Goal: Task Accomplishment & Management: Manage account settings

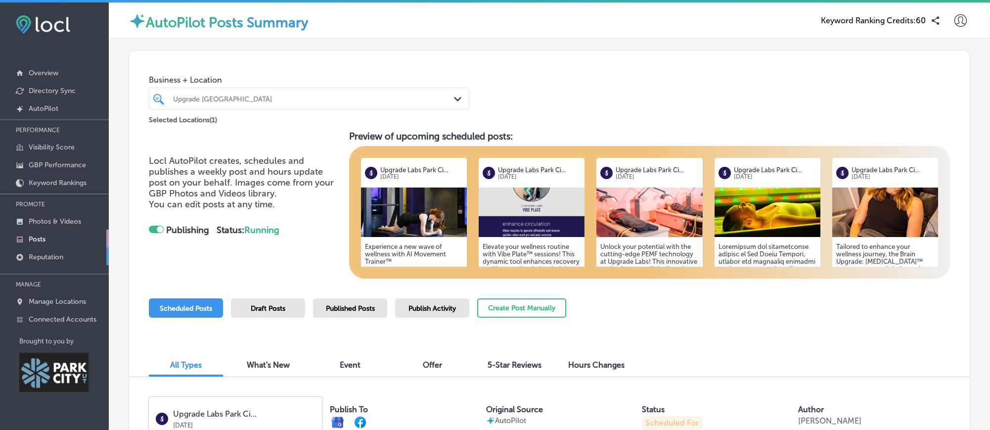
click at [53, 257] on p "Reputation" at bounding box center [46, 257] width 35 height 8
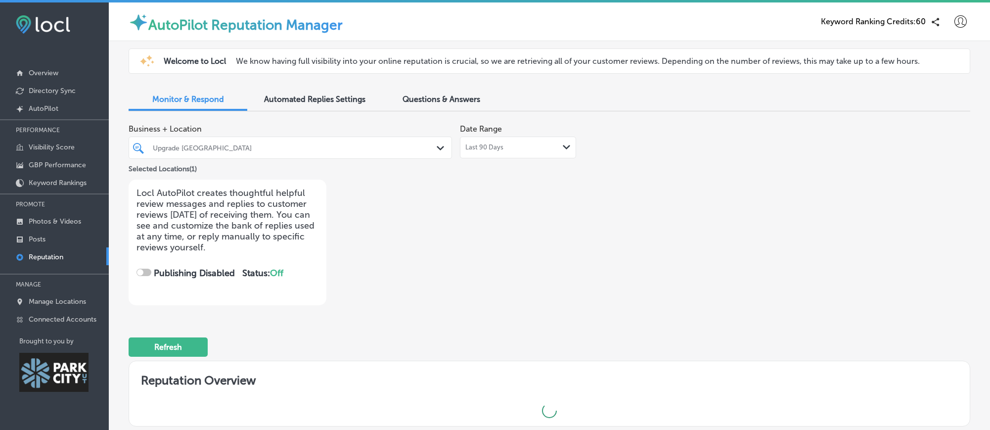
checkbox input "true"
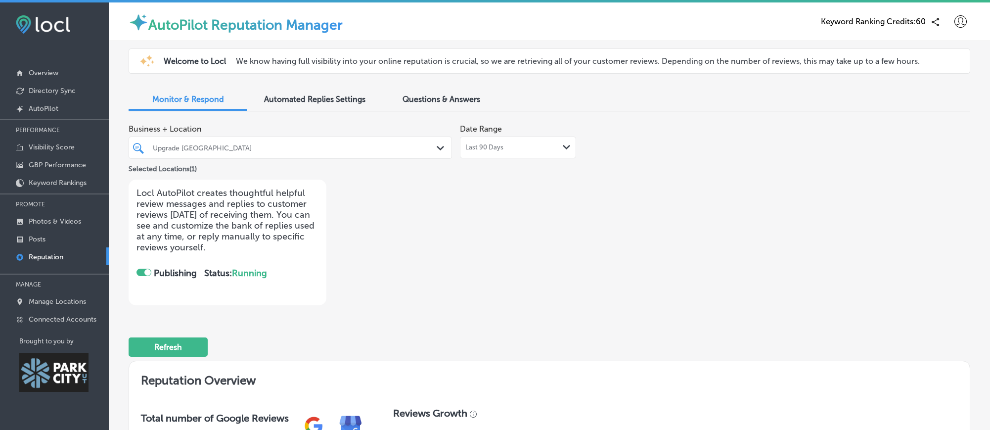
click at [334, 102] on span "Automated Replies Settings" at bounding box center [314, 98] width 101 height 9
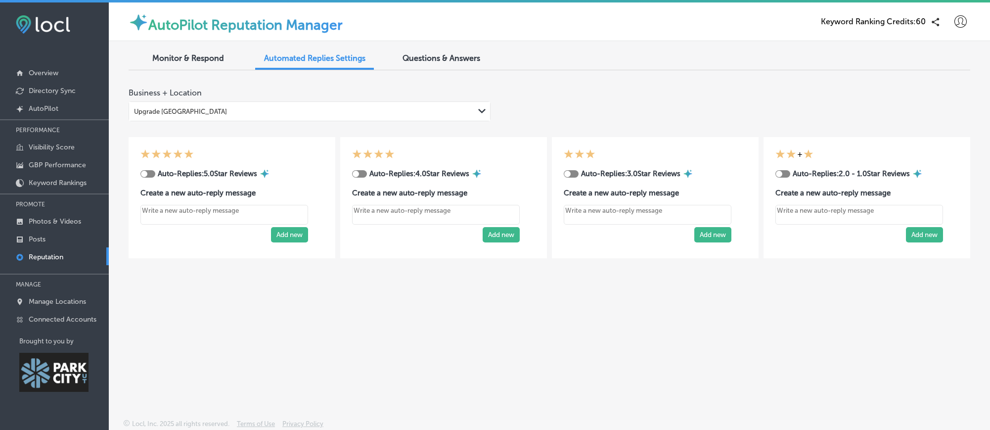
type textarea "x"
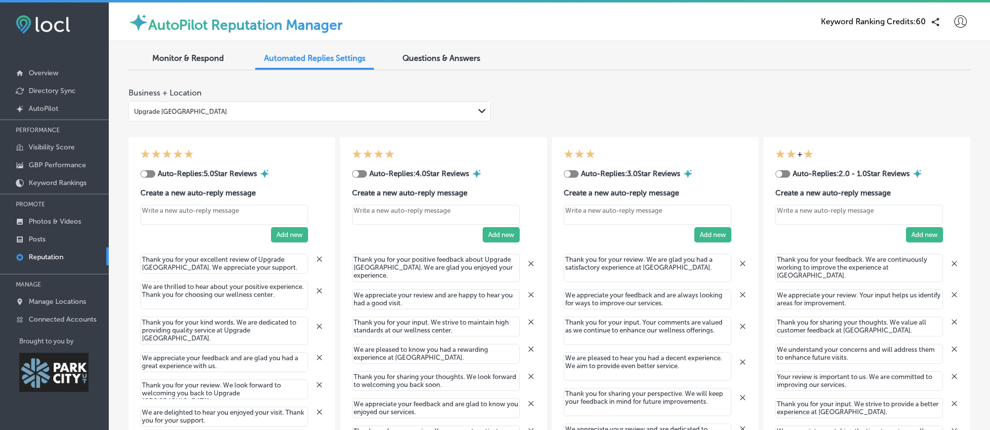
click at [307, 112] on div "Upgrade [GEOGRAPHIC_DATA]" at bounding box center [301, 111] width 345 height 13
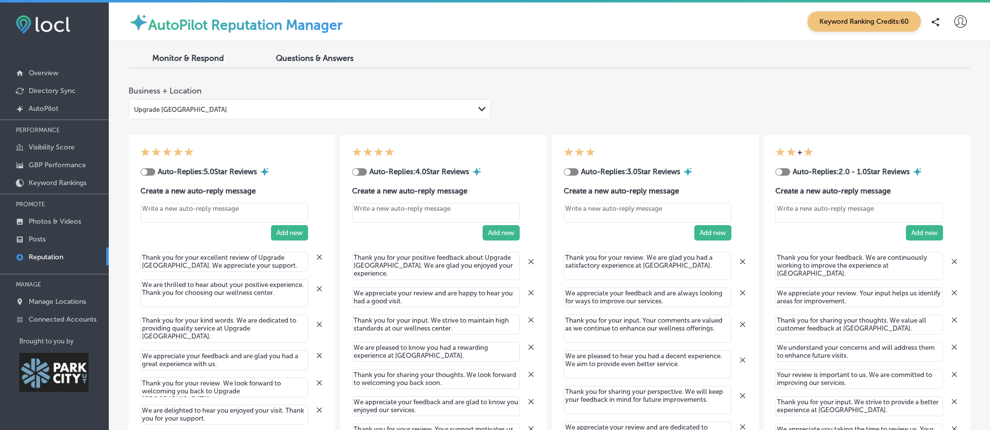
type textarea "x"
click at [959, 24] on icon at bounding box center [960, 21] width 12 height 12
click at [931, 108] on p "Log Out" at bounding box center [936, 106] width 30 height 12
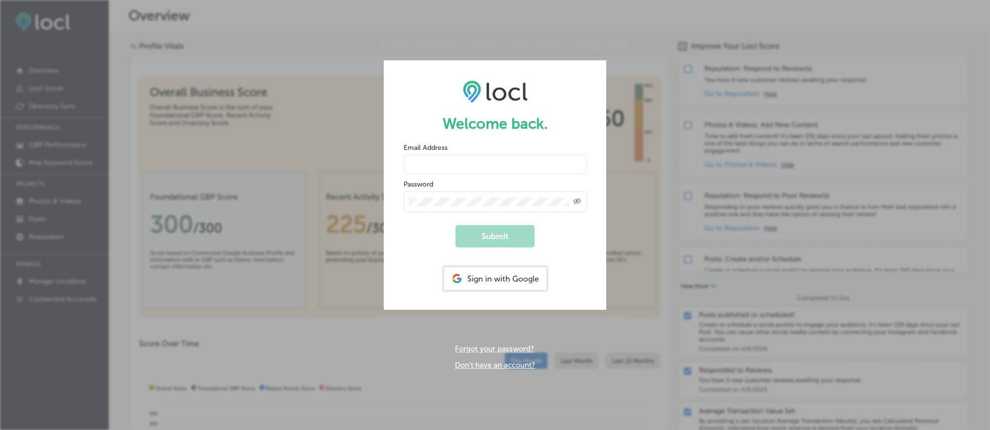
click at [510, 183] on div "Password Created with Sketch." at bounding box center [494, 196] width 183 height 34
click at [517, 171] on input "email" at bounding box center [494, 164] width 183 height 20
type input "loganjonesolson@gmail.com"
click at [474, 234] on button "Submit" at bounding box center [494, 236] width 79 height 22
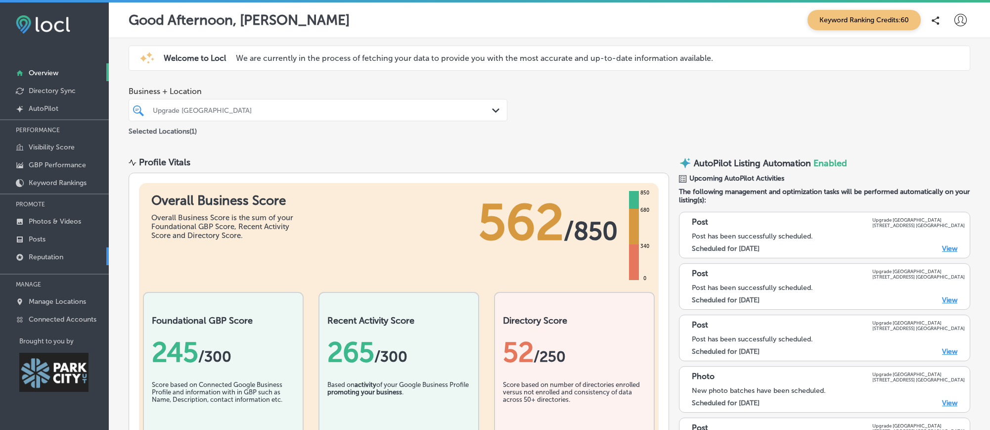
click at [60, 256] on p "Reputation" at bounding box center [46, 257] width 35 height 8
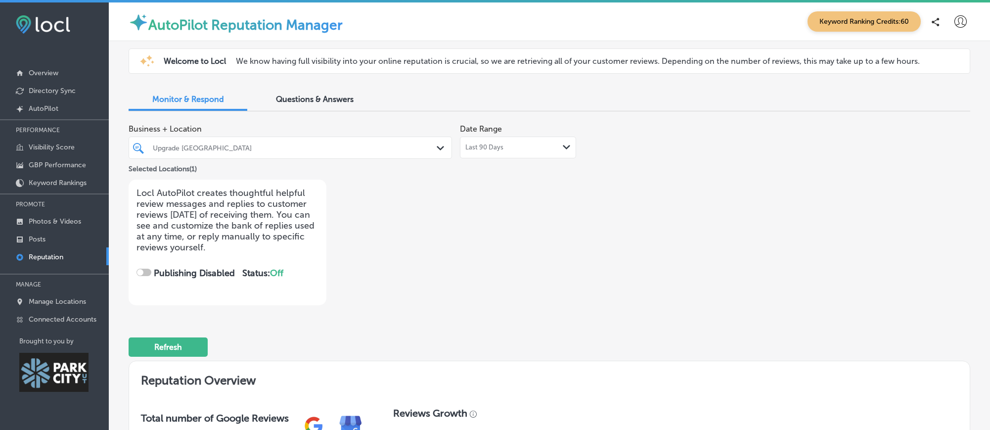
checkbox input "true"
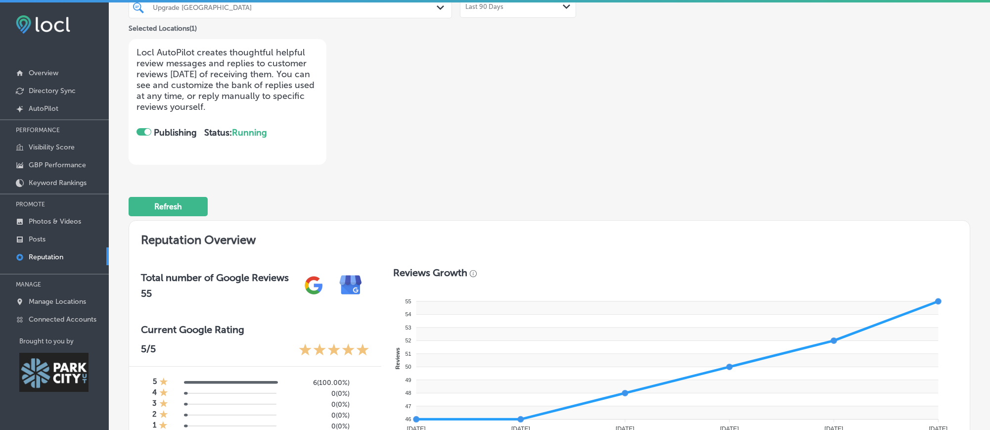
scroll to position [28, 0]
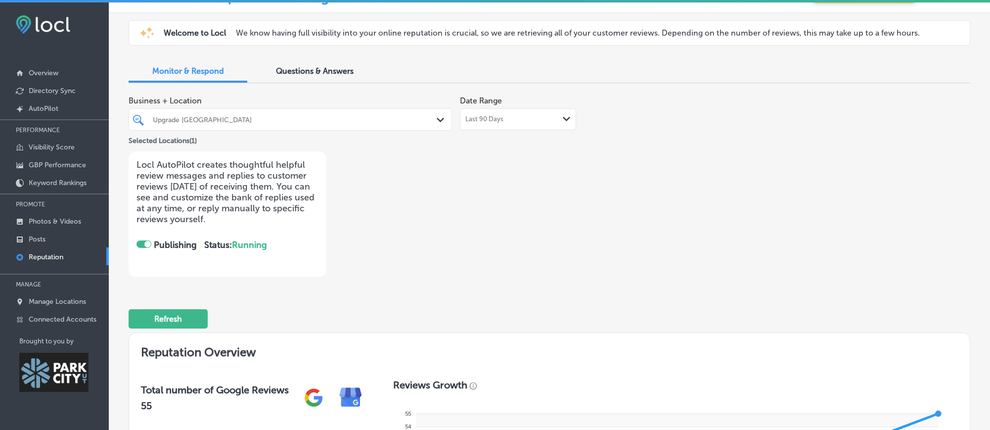
click at [306, 64] on div "Questions & Answers" at bounding box center [314, 71] width 119 height 21
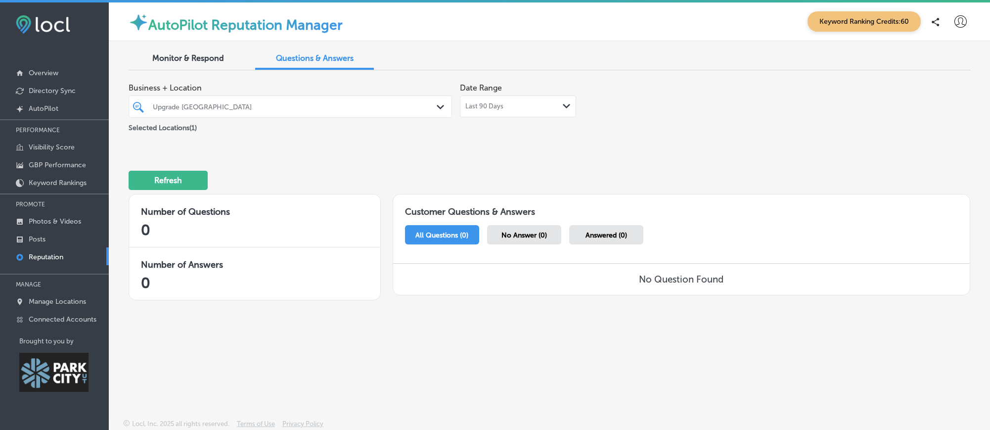
click at [185, 57] on span "Monitor & Respond" at bounding box center [188, 57] width 72 height 9
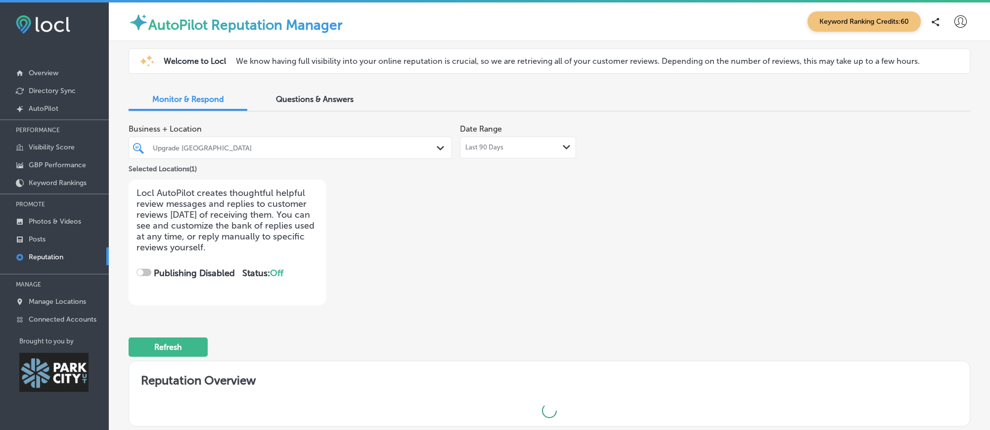
checkbox input "true"
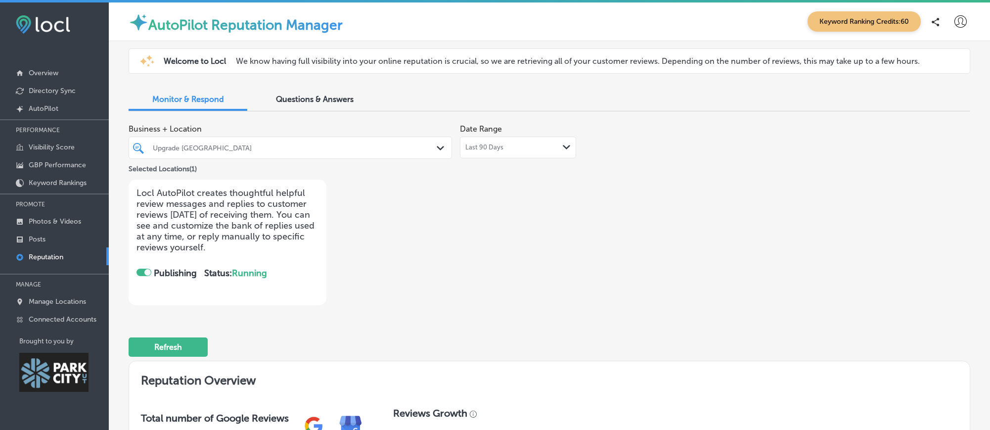
click at [271, 128] on span "Business + Location" at bounding box center [290, 128] width 323 height 9
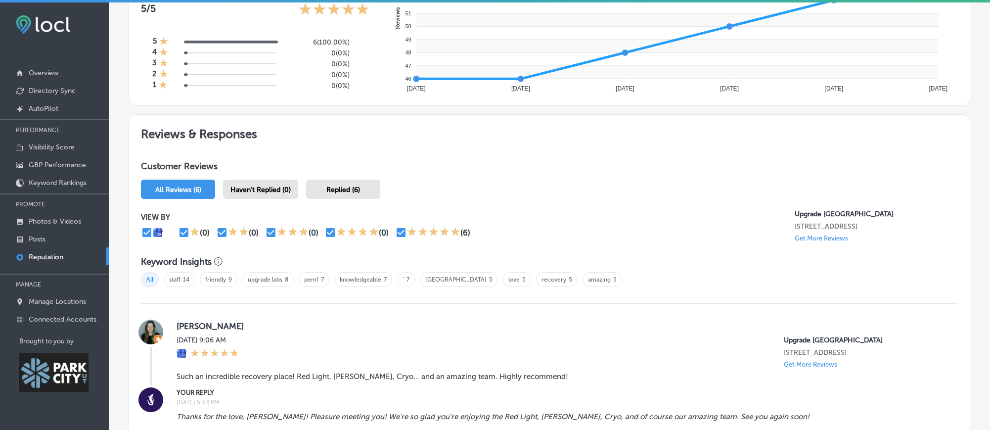
scroll to position [484, 0]
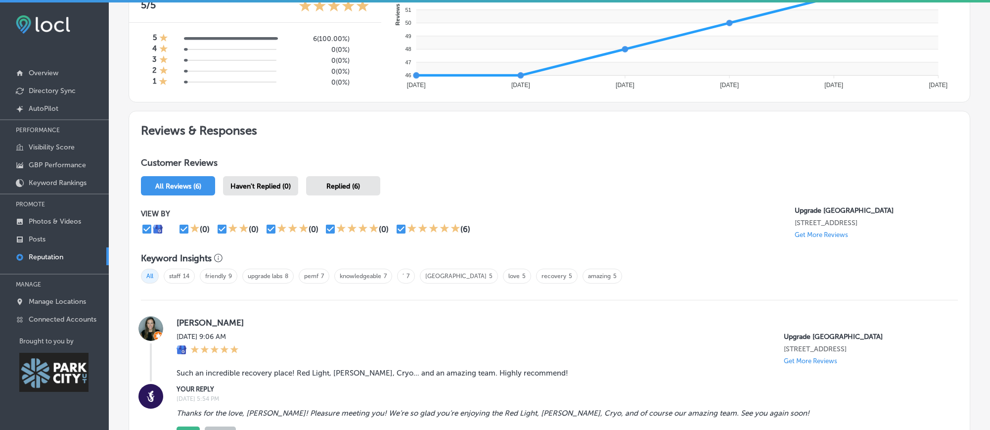
click at [832, 238] on p "Get More Reviews" at bounding box center [820, 234] width 53 height 7
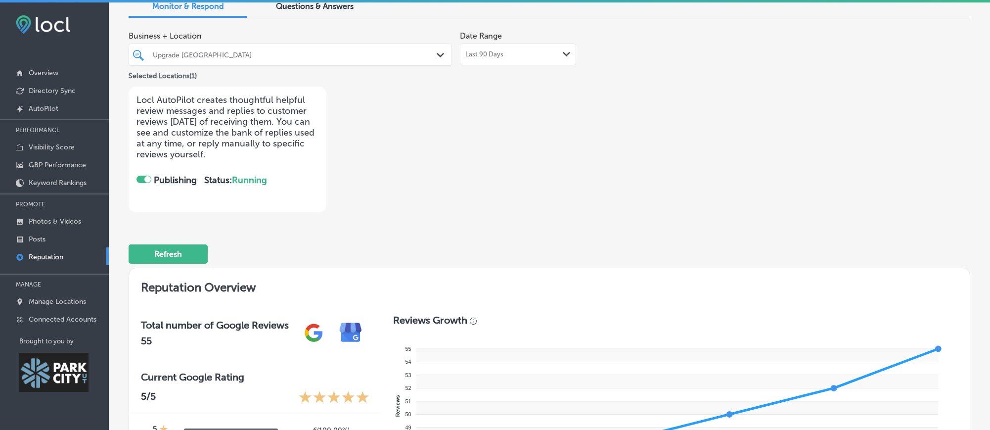
scroll to position [67, 0]
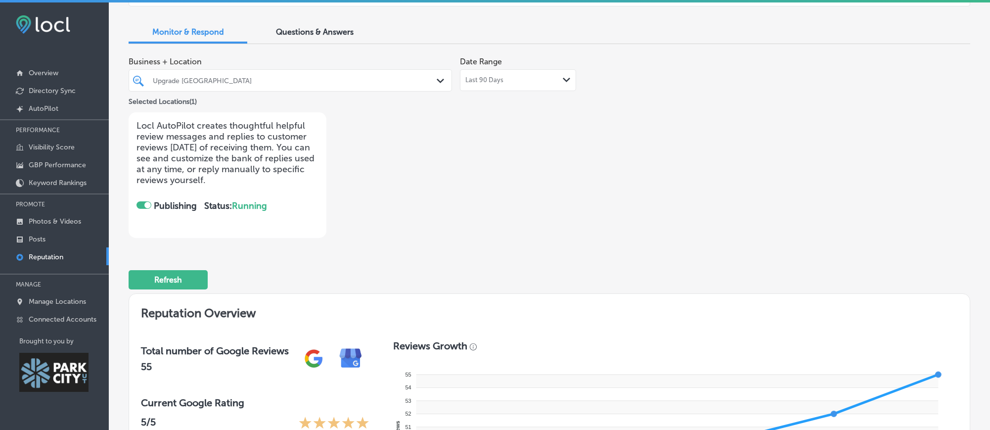
click at [253, 180] on p "Locl AutoPilot creates thoughtful helpful review messages and replies to custom…" at bounding box center [227, 152] width 182 height 65
